Goal: Communication & Community: Ask a question

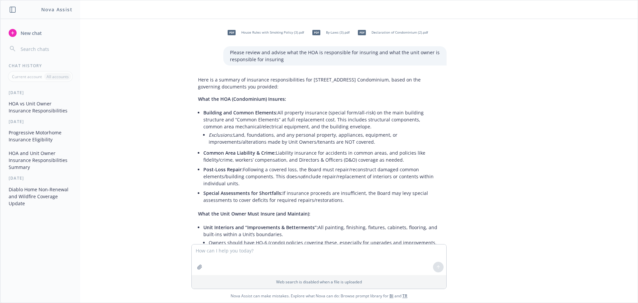
scroll to position [485, 0]
